Goal: Information Seeking & Learning: Learn about a topic

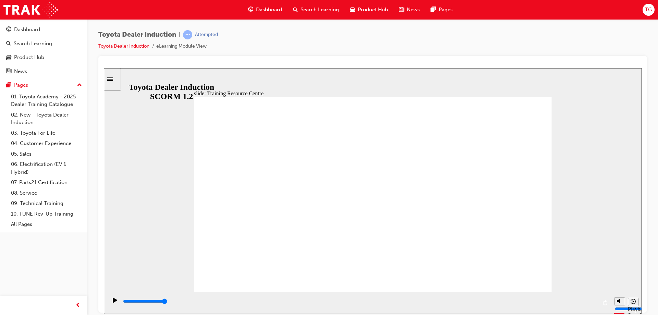
drag, startPoint x: 619, startPoint y: 276, endPoint x: 619, endPoint y: 299, distance: 22.6
type input "0"
click at [619, 285] on input "volume" at bounding box center [637, 282] width 44 height 5
click at [587, 269] on div "slide: Knowledge Check Training Resource Centre (TRC) How to Log In You will ne…" at bounding box center [373, 191] width 538 height 246
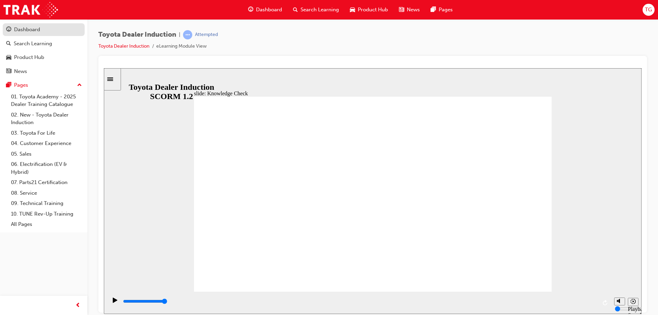
click at [34, 30] on div "Dashboard" at bounding box center [27, 30] width 26 height 8
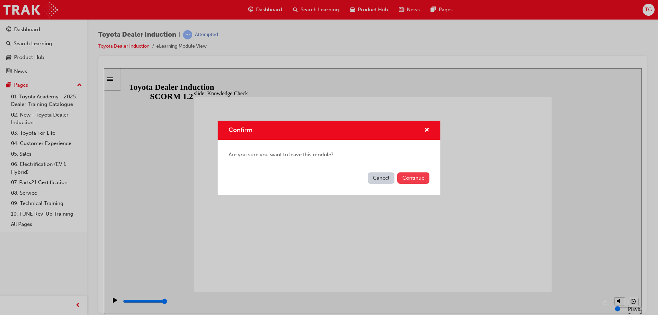
click at [405, 178] on button "Continue" at bounding box center [413, 177] width 32 height 11
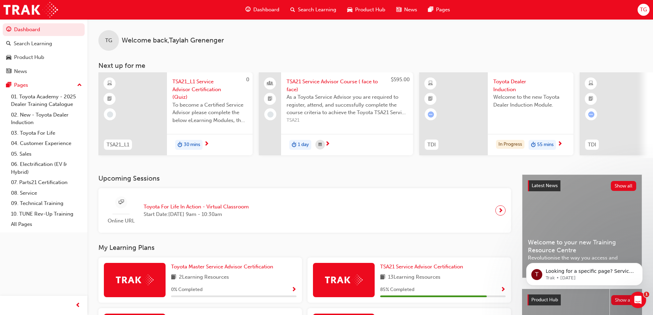
click at [185, 88] on span "TSA21_L1 Service Advisor Certification (Quiz)" at bounding box center [209, 89] width 75 height 23
click at [326, 143] on span "next-icon" at bounding box center [327, 144] width 5 height 6
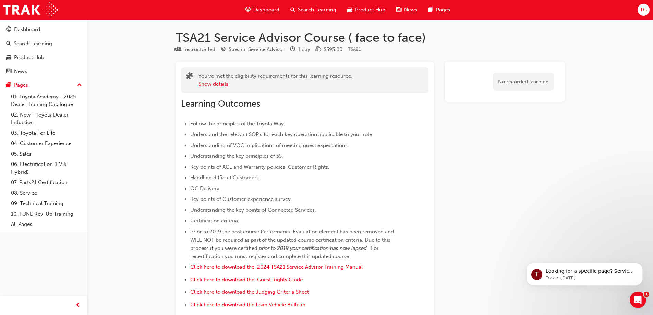
click at [260, 10] on span "Dashboard" at bounding box center [266, 10] width 26 height 8
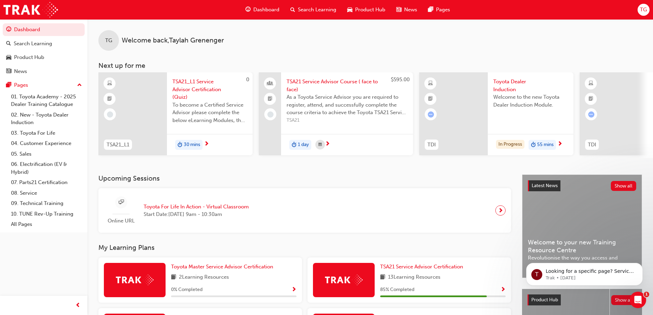
click at [507, 85] on span "Toyota Dealer Induction" at bounding box center [530, 85] width 75 height 15
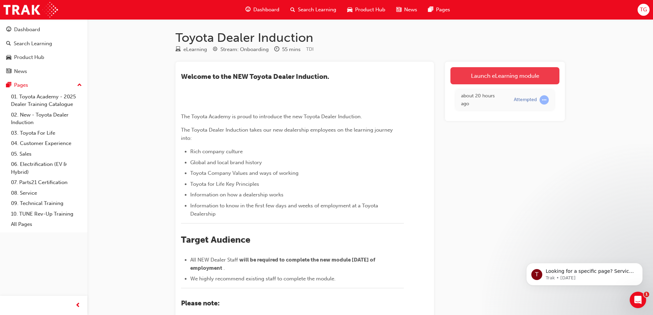
click at [462, 80] on link "Launch eLearning module" at bounding box center [504, 75] width 109 height 17
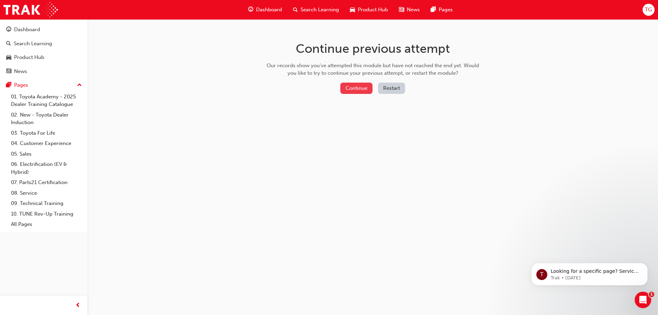
click at [350, 90] on button "Continue" at bounding box center [356, 88] width 32 height 11
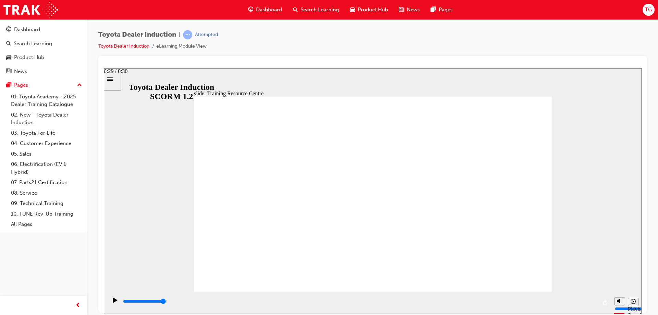
click at [167, 301] on input "slide progress" at bounding box center [145, 300] width 44 height 5
type input "5000"
radio input "true"
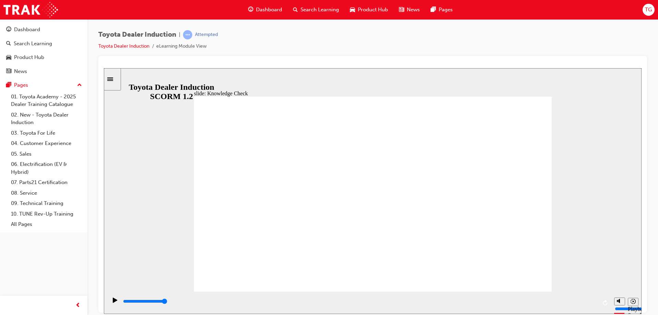
click at [589, 305] on div "playback controls" at bounding box center [359, 301] width 474 height 8
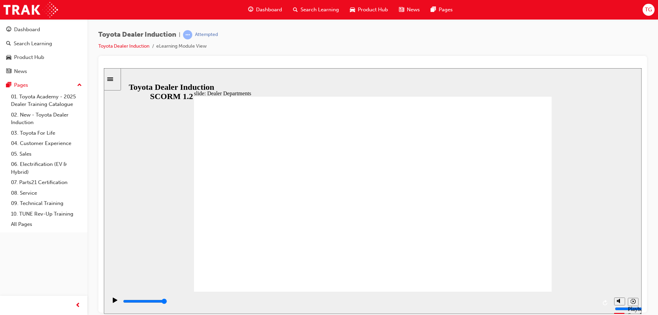
click at [542, 303] on div "playback controls" at bounding box center [359, 301] width 474 height 8
click at [594, 303] on div "playback controls" at bounding box center [359, 301] width 474 height 8
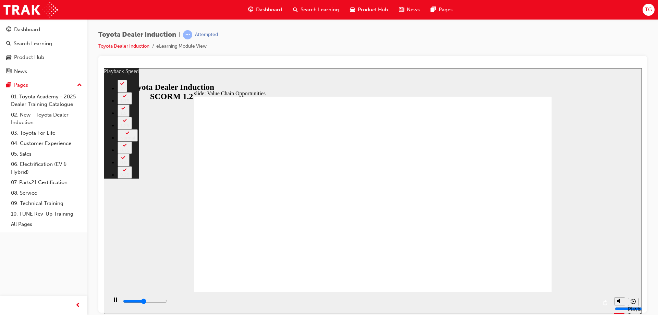
type input "5200"
type input "0"
type input "5500"
type input "1"
type input "5700"
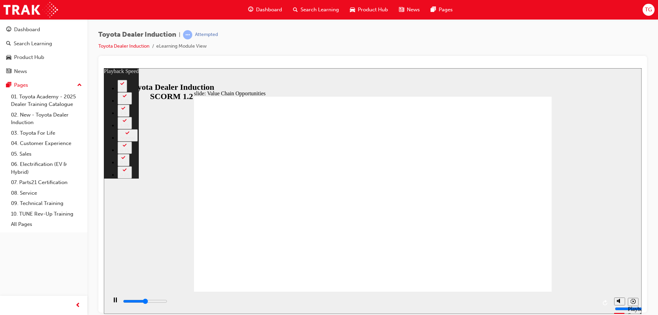
type input "1"
type input "6000"
type input "1"
type input "6300"
type input "1"
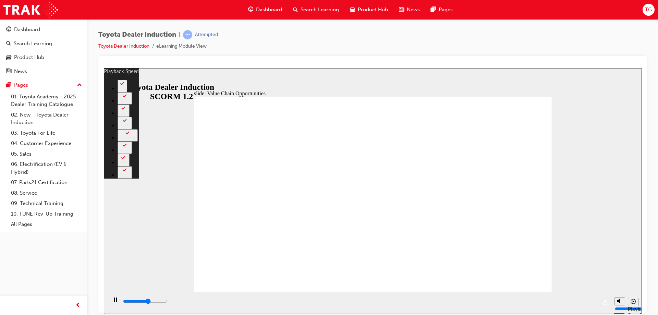
type input "6500"
type input "2"
type input "6800"
type input "2"
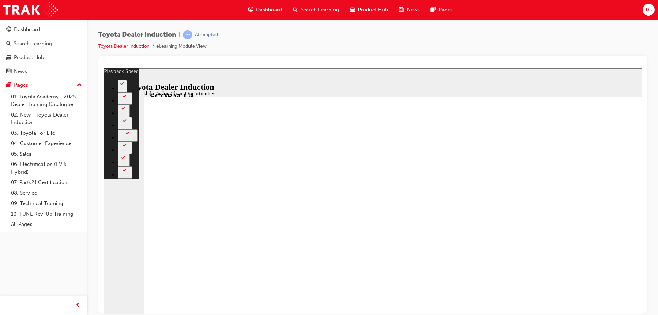
type input "7100"
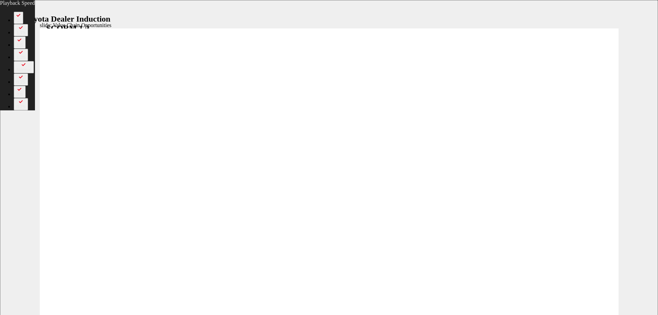
type input "2"
type input "7100"
type input "2"
type input "7200"
type input "2"
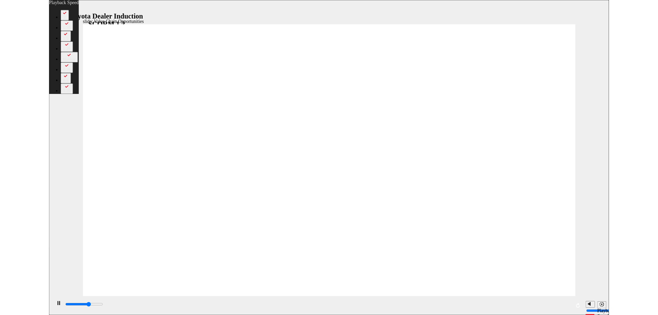
type input "7200"
type input "2"
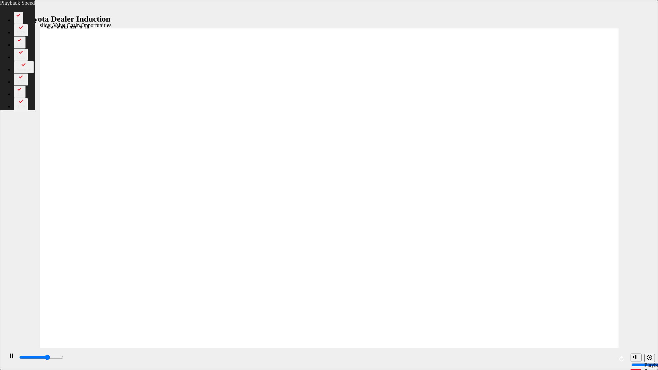
type input "7500"
type input "3"
type input "7700"
type input "3"
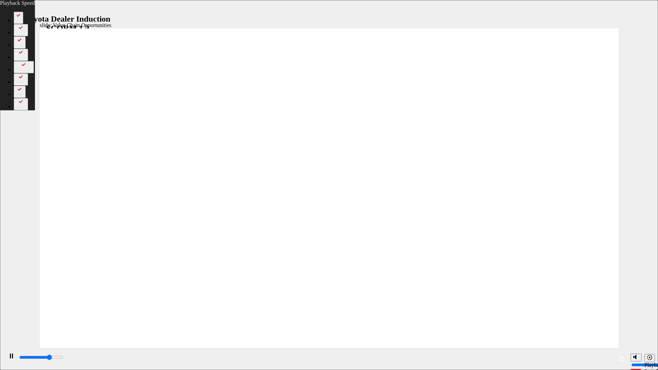
type input "8000"
type input "3"
type input "8200"
type input "3"
type input "8500"
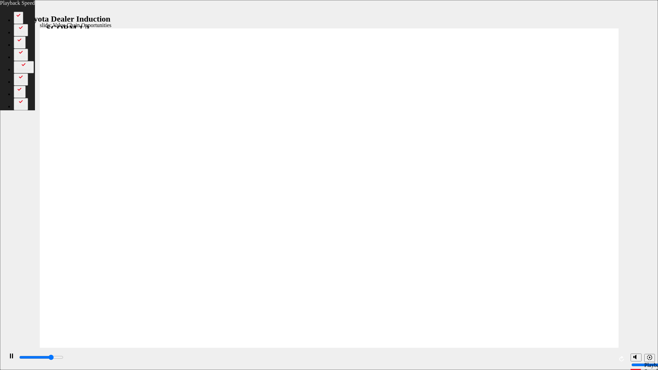
type input "4"
type input "8800"
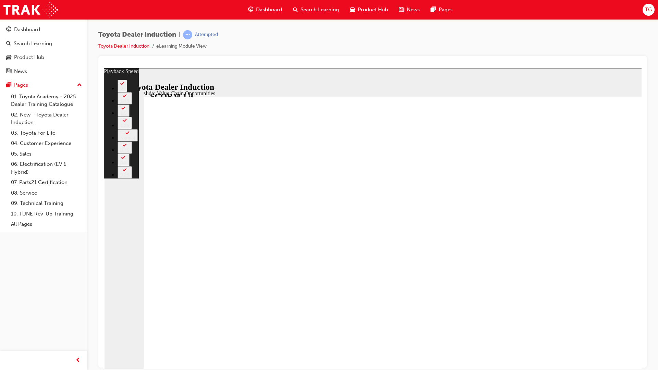
type input "4"
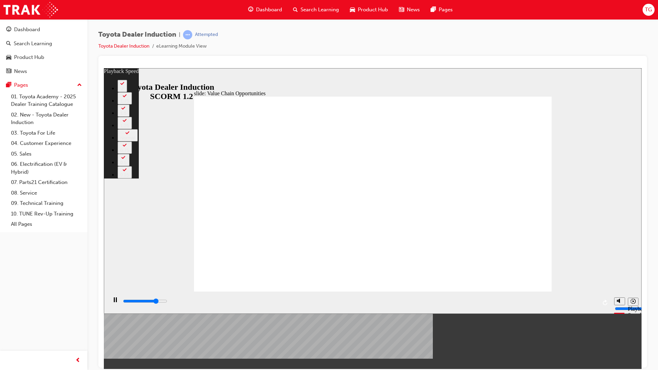
type input "8800"
type input "4"
type input "8900"
type input "4"
type input "8900"
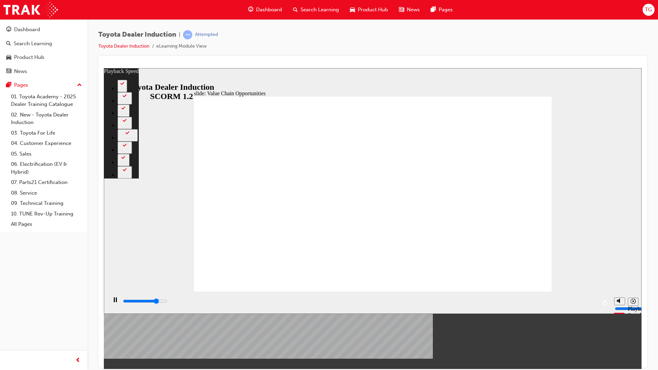
type input "4"
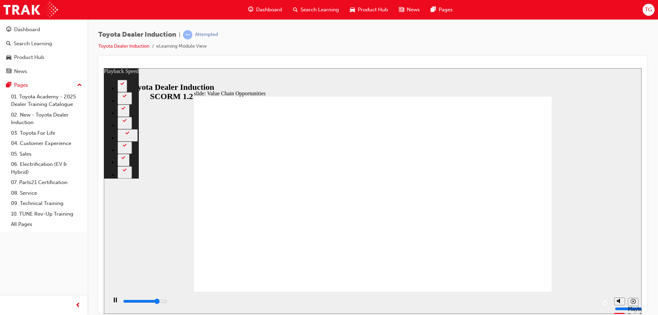
type input "9100"
type input "4"
type input "9400"
type input "4"
type input "9700"
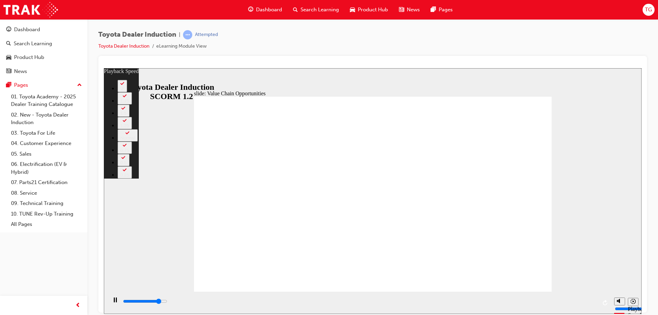
type input "5"
type input "9900"
type input "5"
type input "10200"
type input "5"
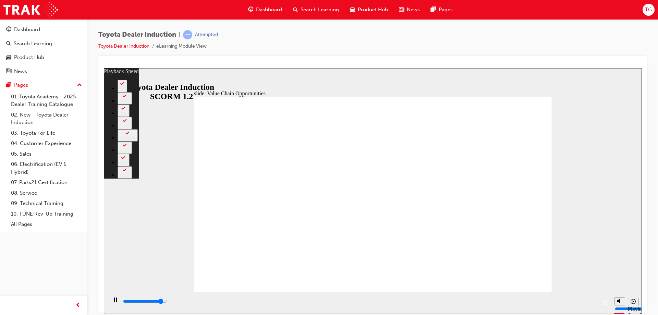
type input "10200"
type input "62"
type input "10300"
type input "62"
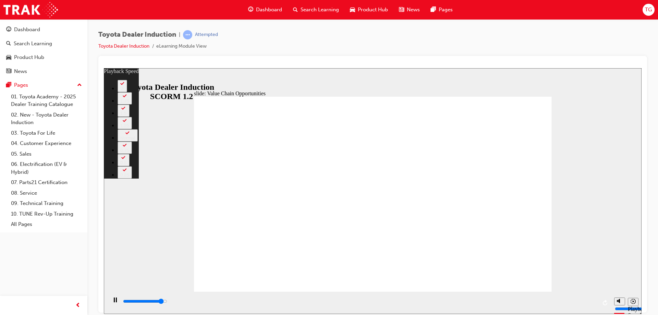
type input "10300"
type input "62"
type input "10600"
type input "62"
type input "10900"
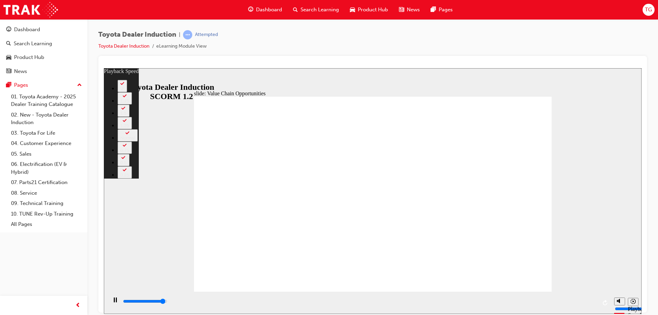
type input "62"
type input "11100"
type input "63"
type input "11300"
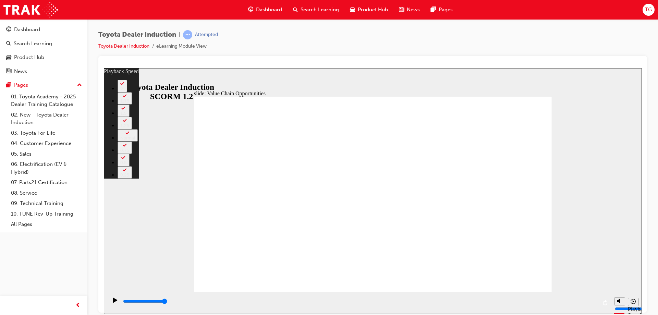
type input "64"
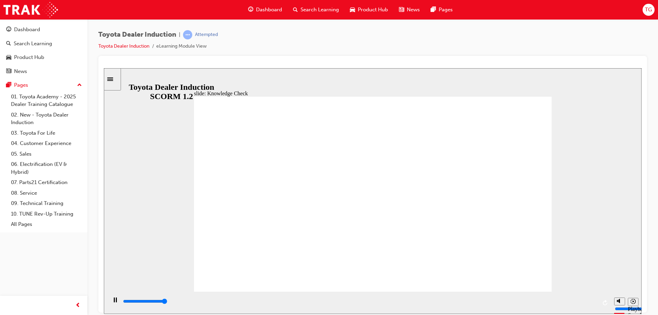
type input "5000"
radio input "true"
type input "5000"
radio input "false"
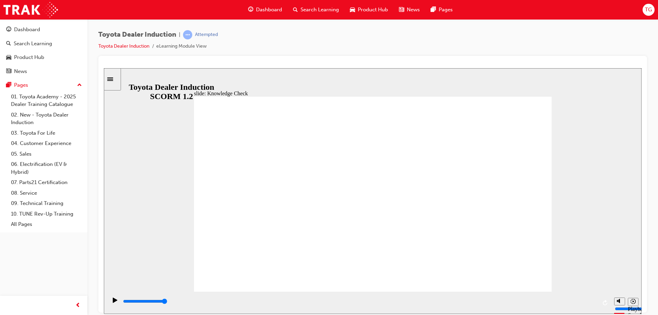
radio input "true"
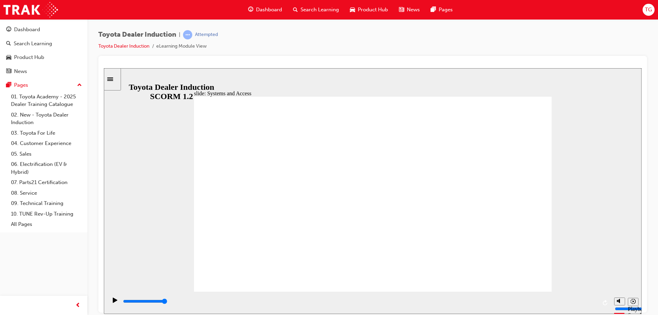
drag, startPoint x: 498, startPoint y: 273, endPoint x: 506, endPoint y: 269, distance: 8.6
type input "4200"
